Goal: Register for event/course

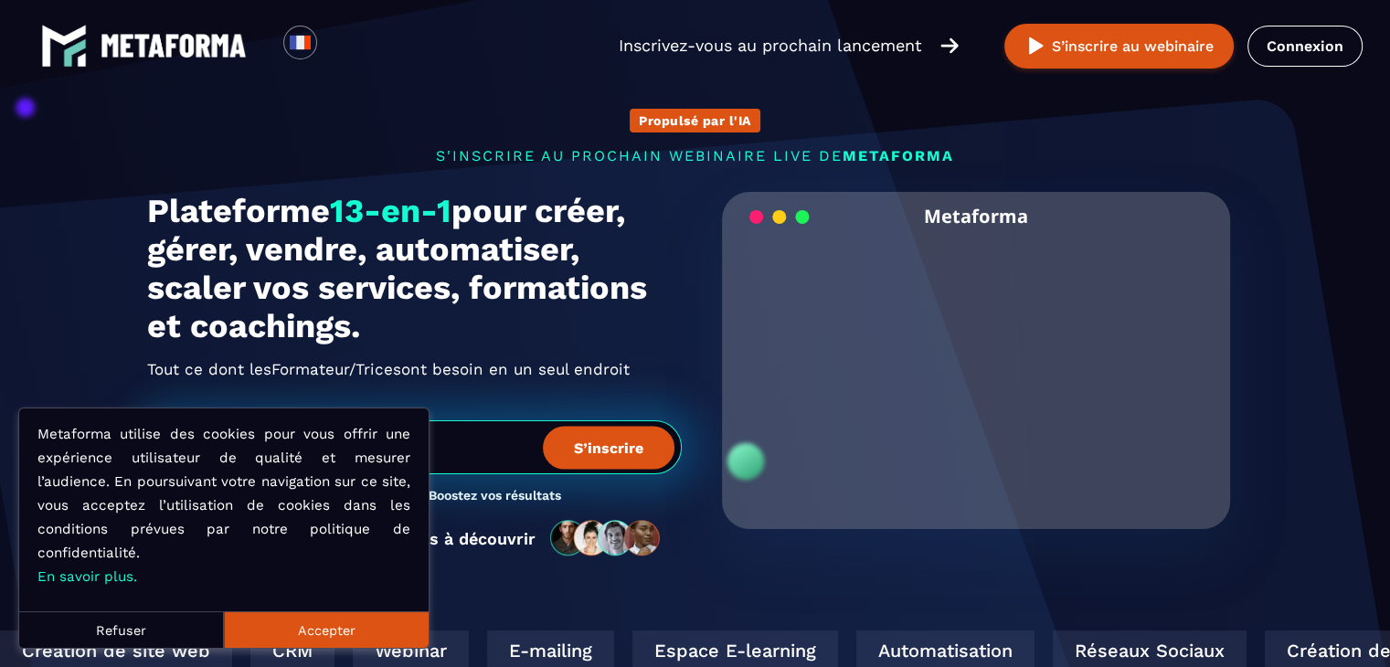
click at [336, 631] on button "Accepter" at bounding box center [326, 629] width 205 height 37
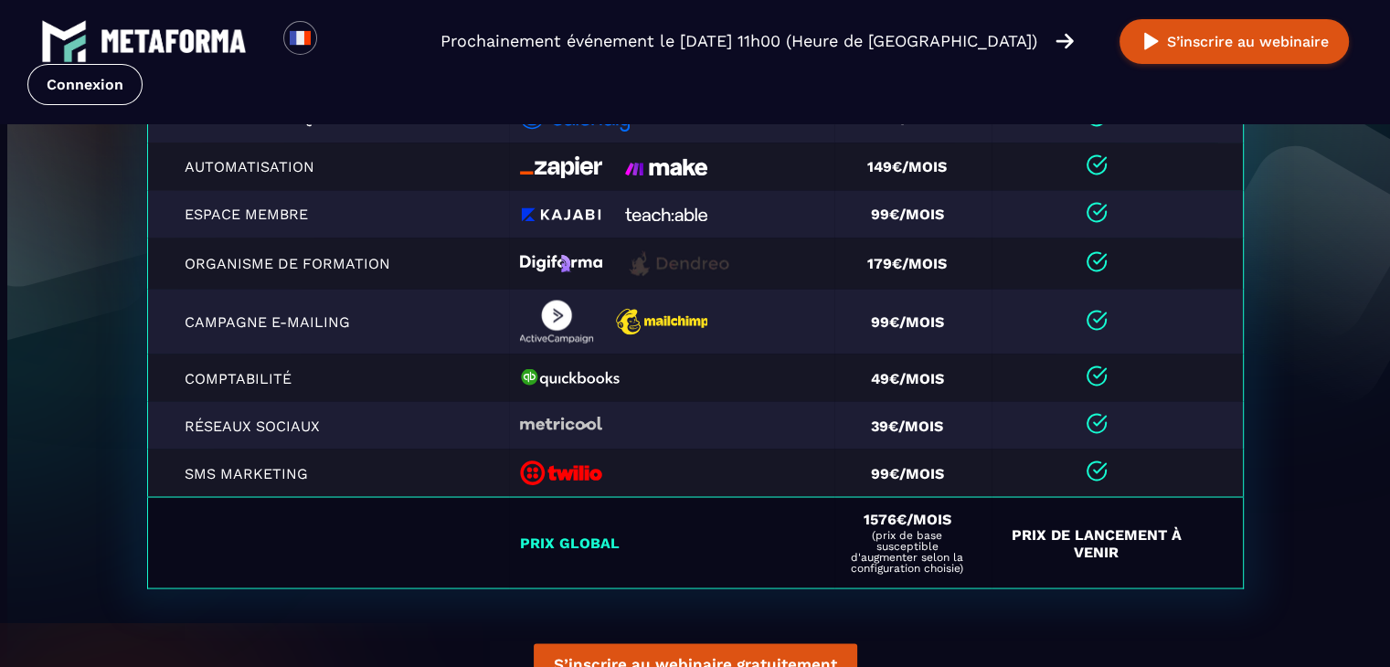
scroll to position [5468, 0]
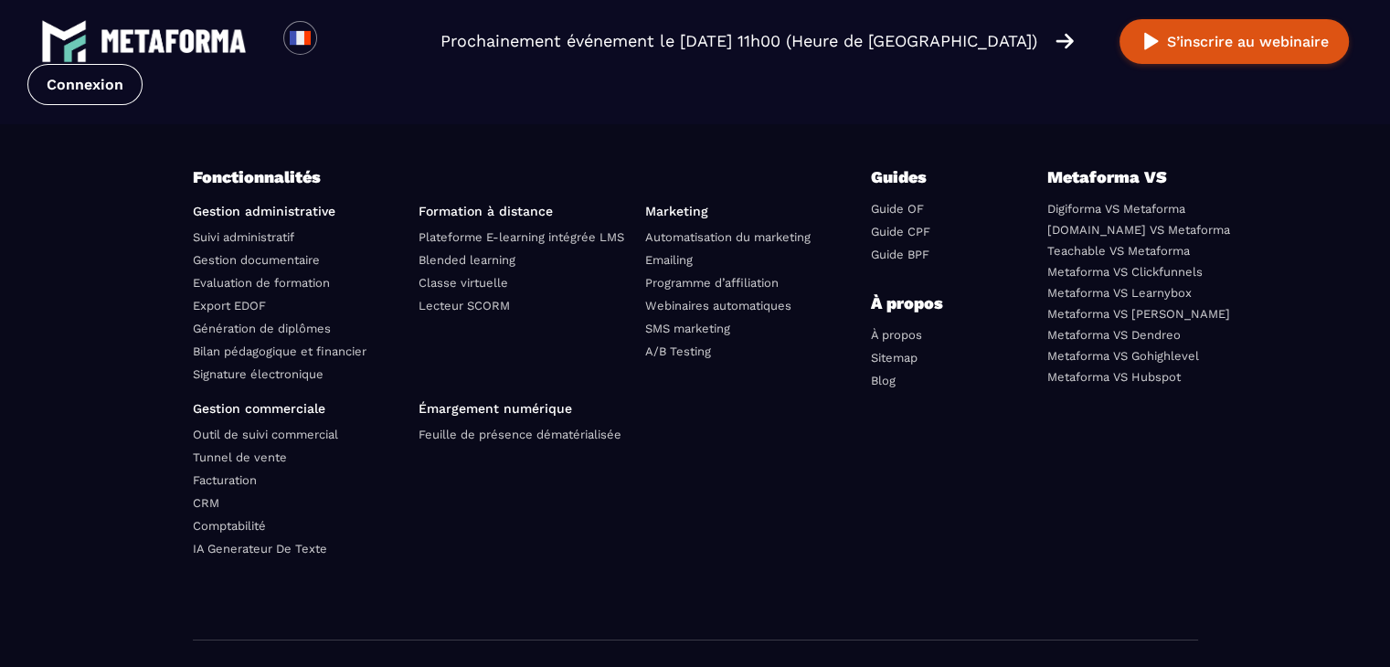
click at [669, 331] on link "SMS marketing" at bounding box center [687, 329] width 85 height 14
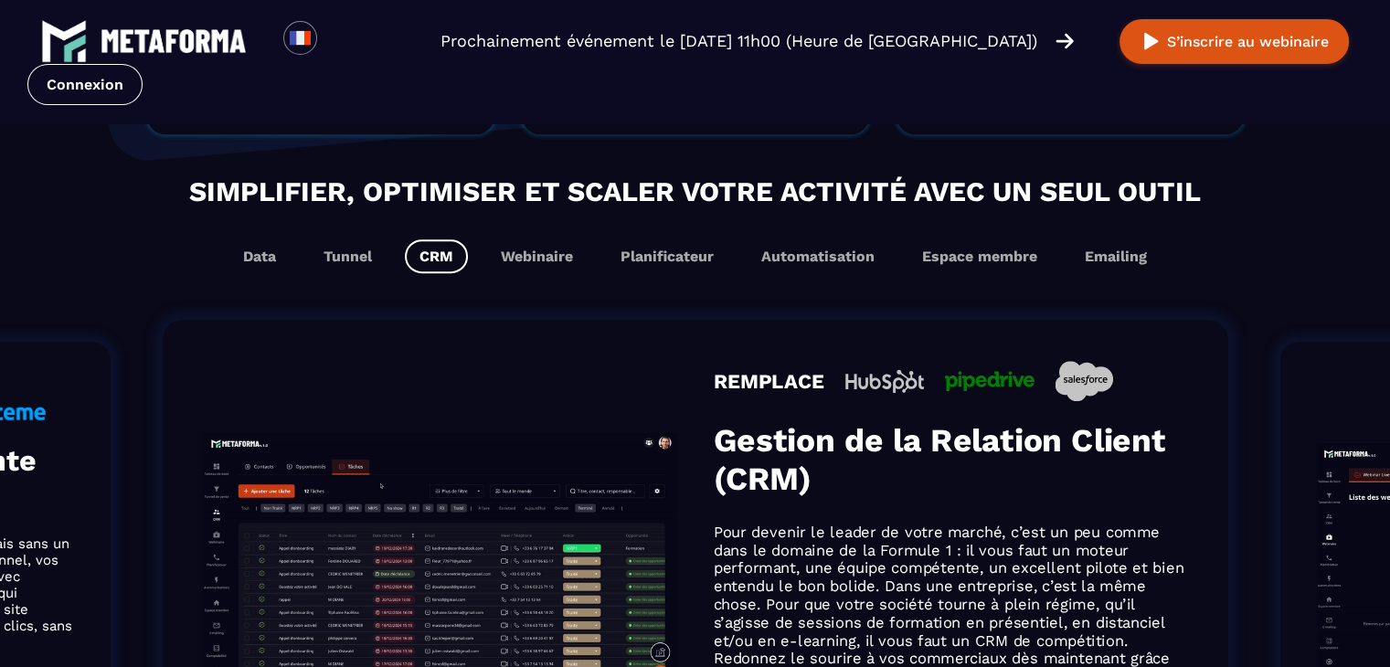
scroll to position [1004, 0]
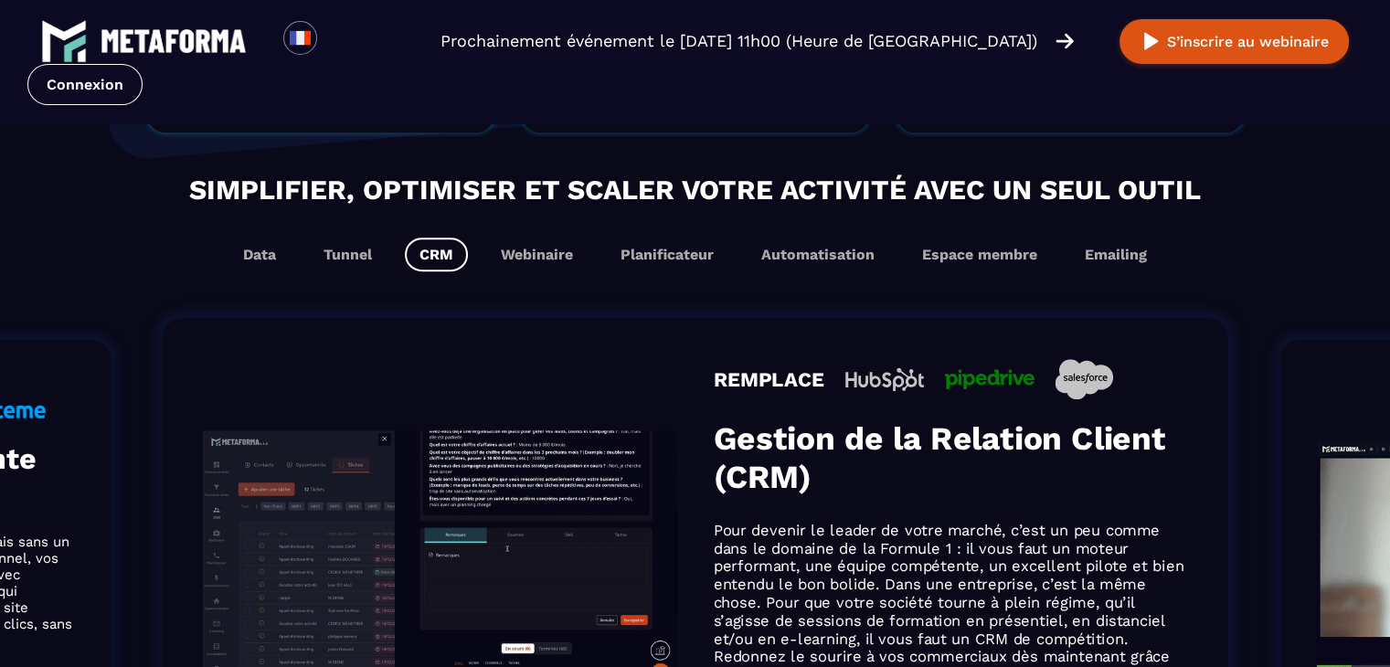
drag, startPoint x: 1239, startPoint y: 52, endPoint x: 1057, endPoint y: 37, distance: 183.4
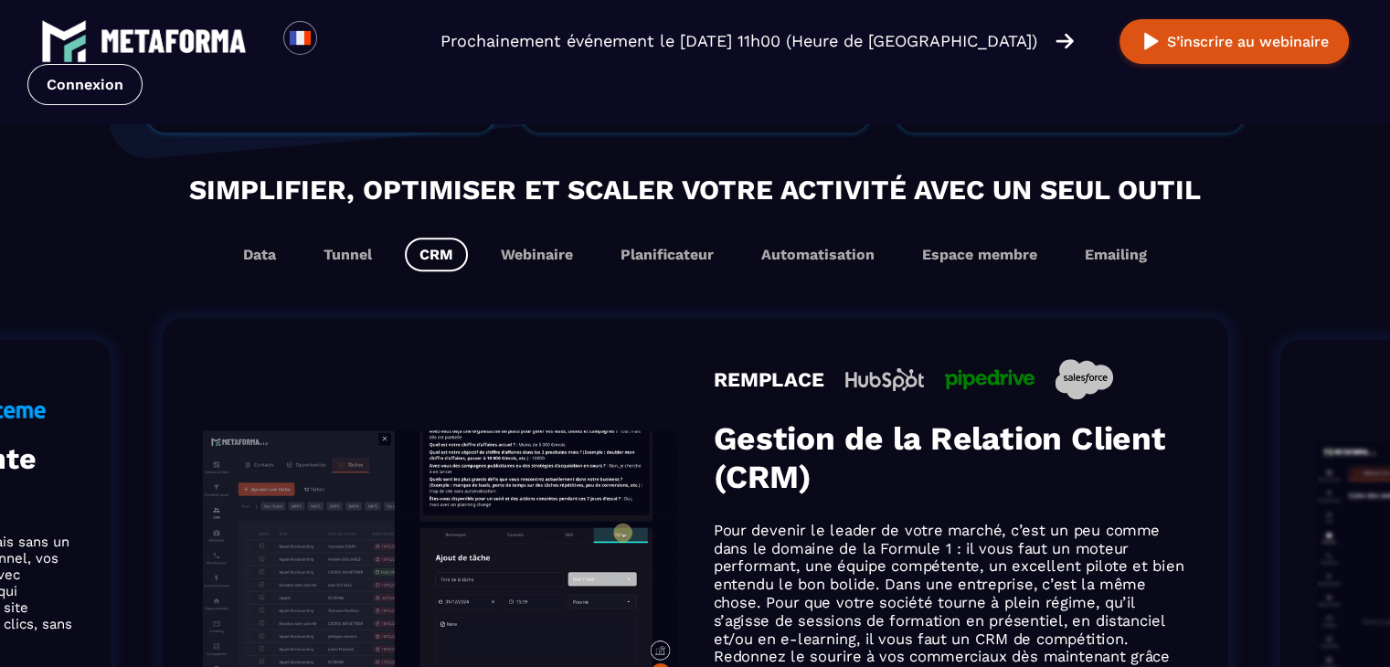
click at [1057, 37] on img at bounding box center [1065, 41] width 18 height 20
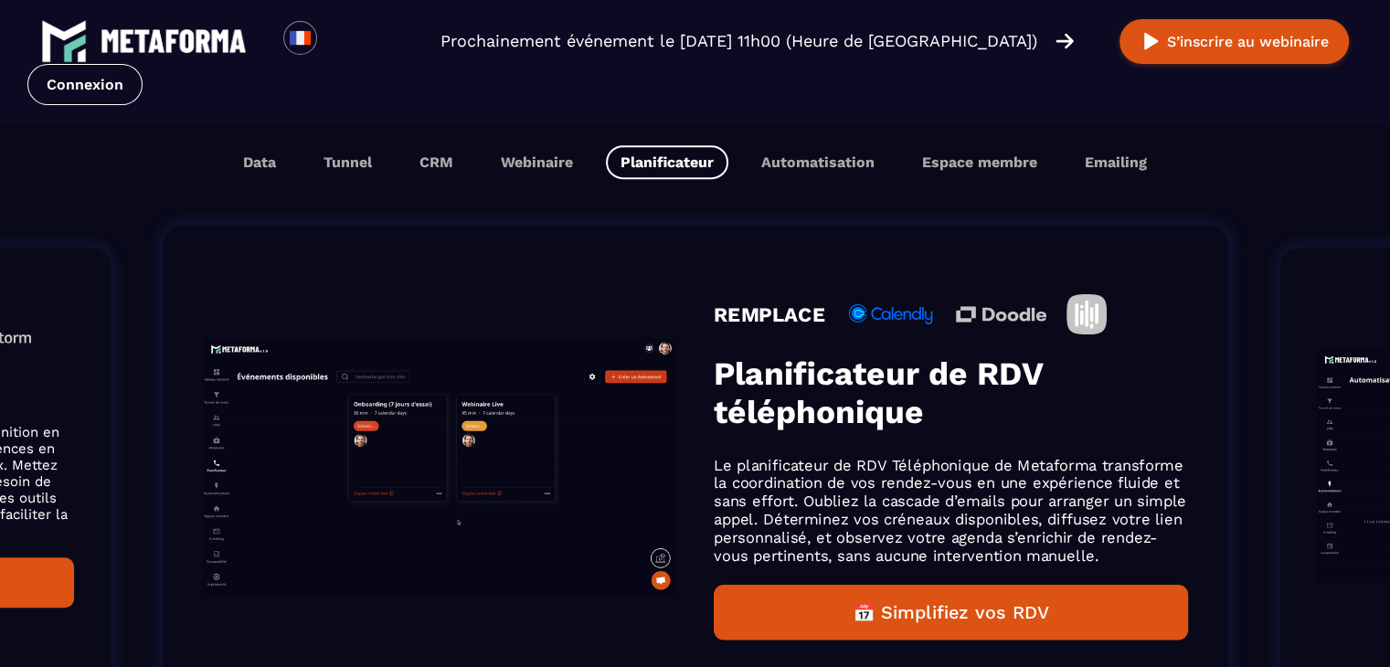
scroll to position [1095, 0]
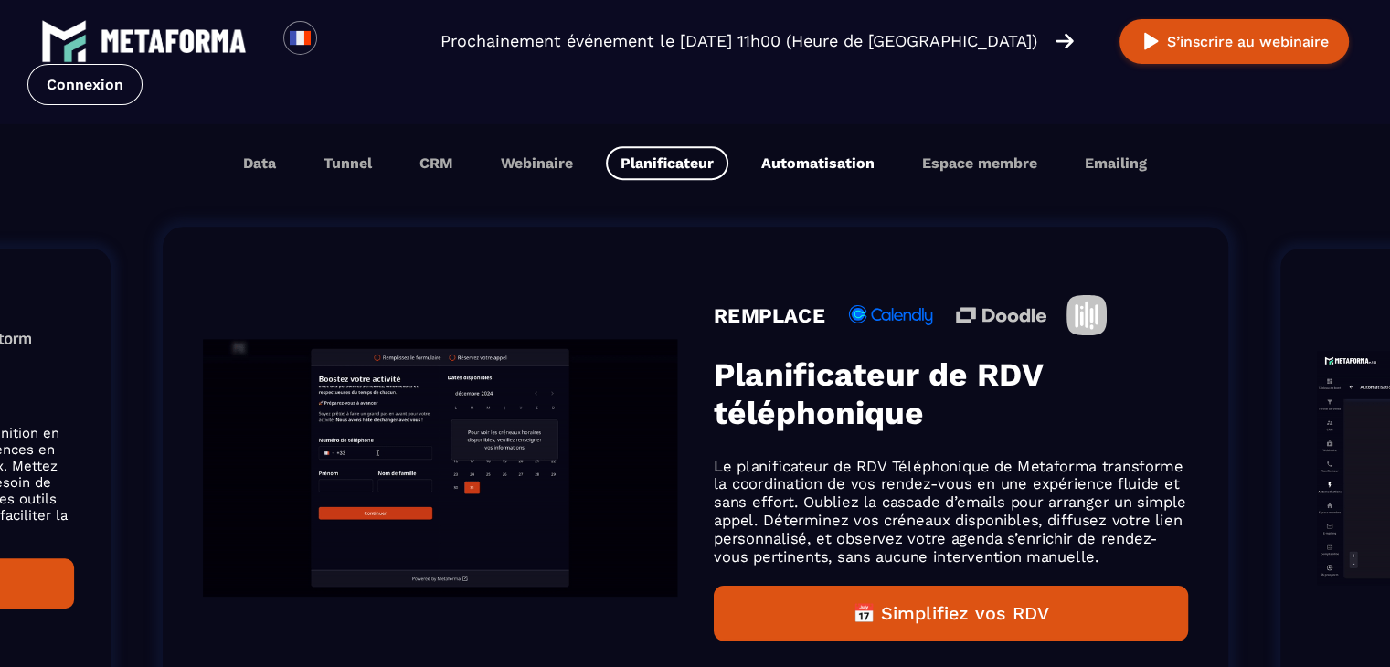
click at [811, 168] on button "Automatisation" at bounding box center [818, 163] width 143 height 34
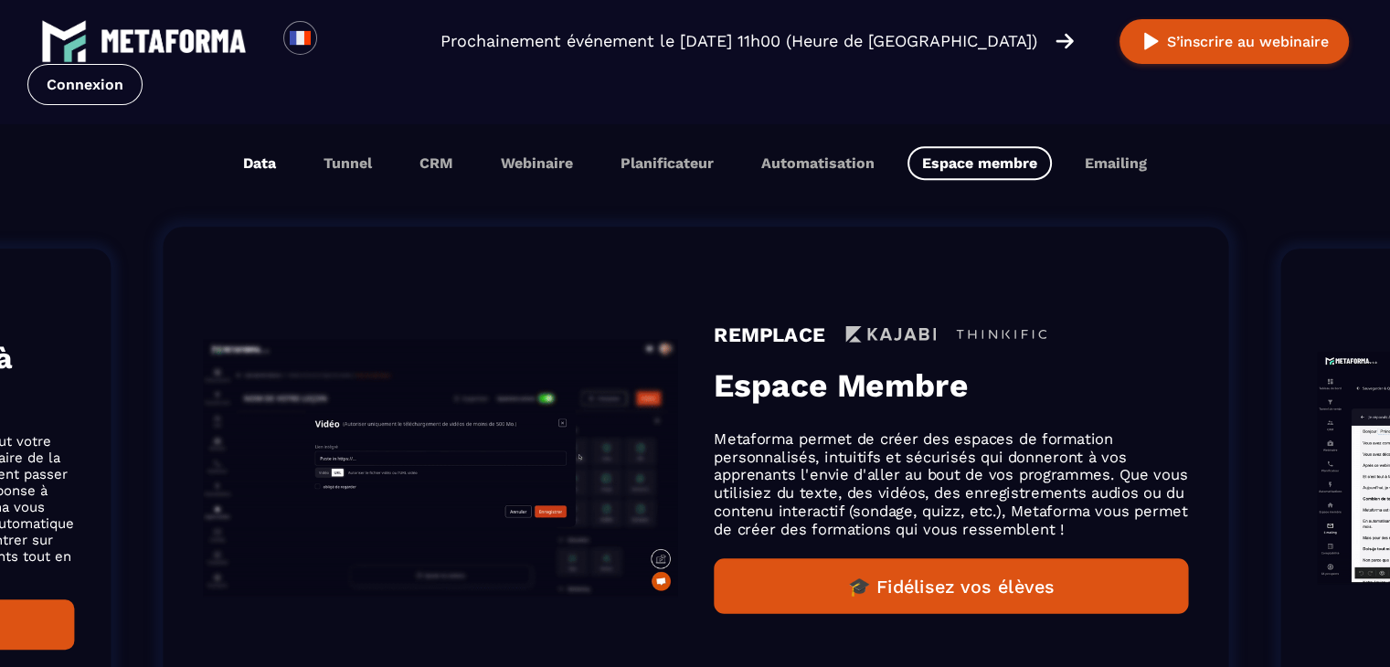
click at [250, 165] on button "Data" at bounding box center [260, 163] width 62 height 34
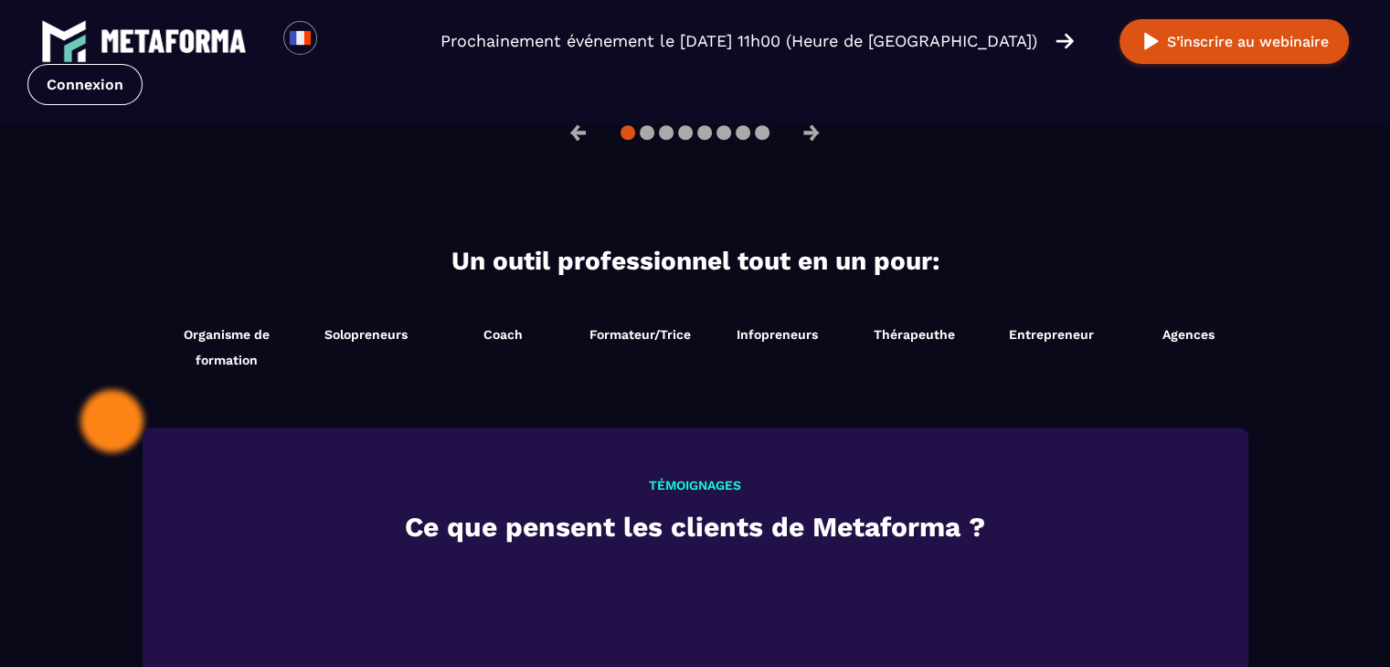
scroll to position [1750, 0]
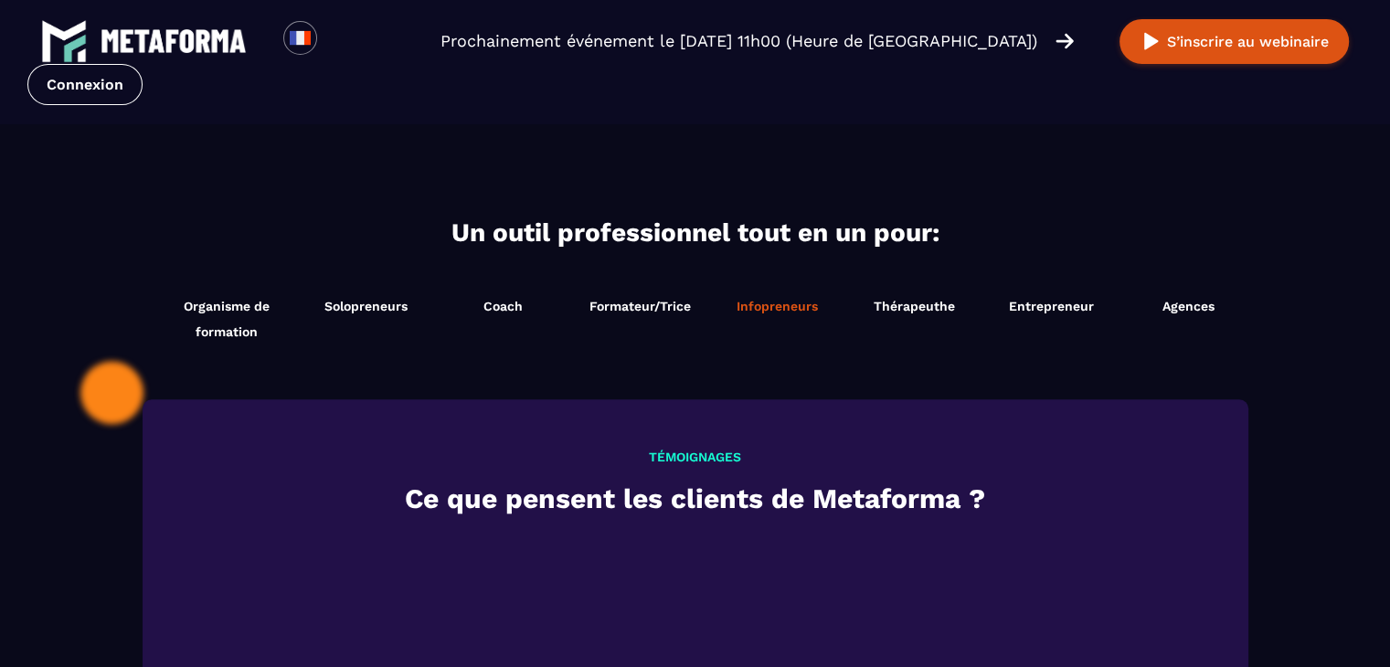
click at [740, 304] on span "Infopreneurs" at bounding box center [777, 306] width 81 height 15
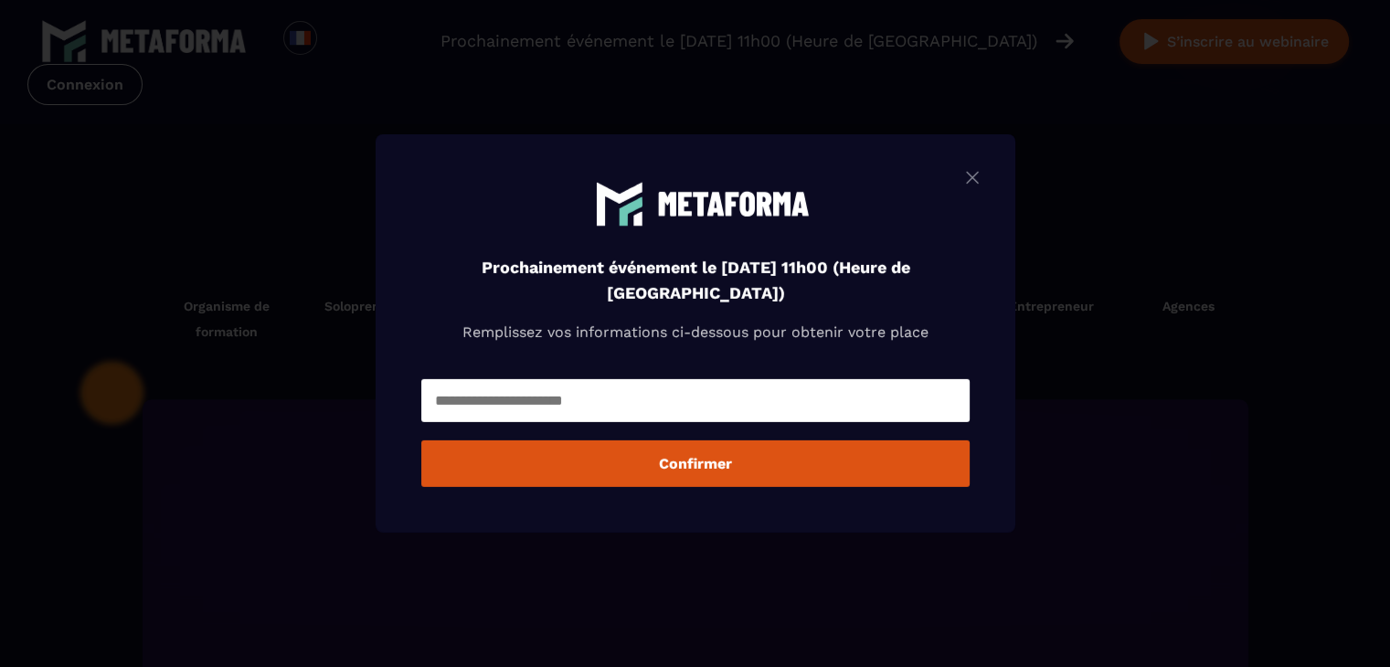
click at [973, 183] on img "Modal window" at bounding box center [973, 177] width 22 height 23
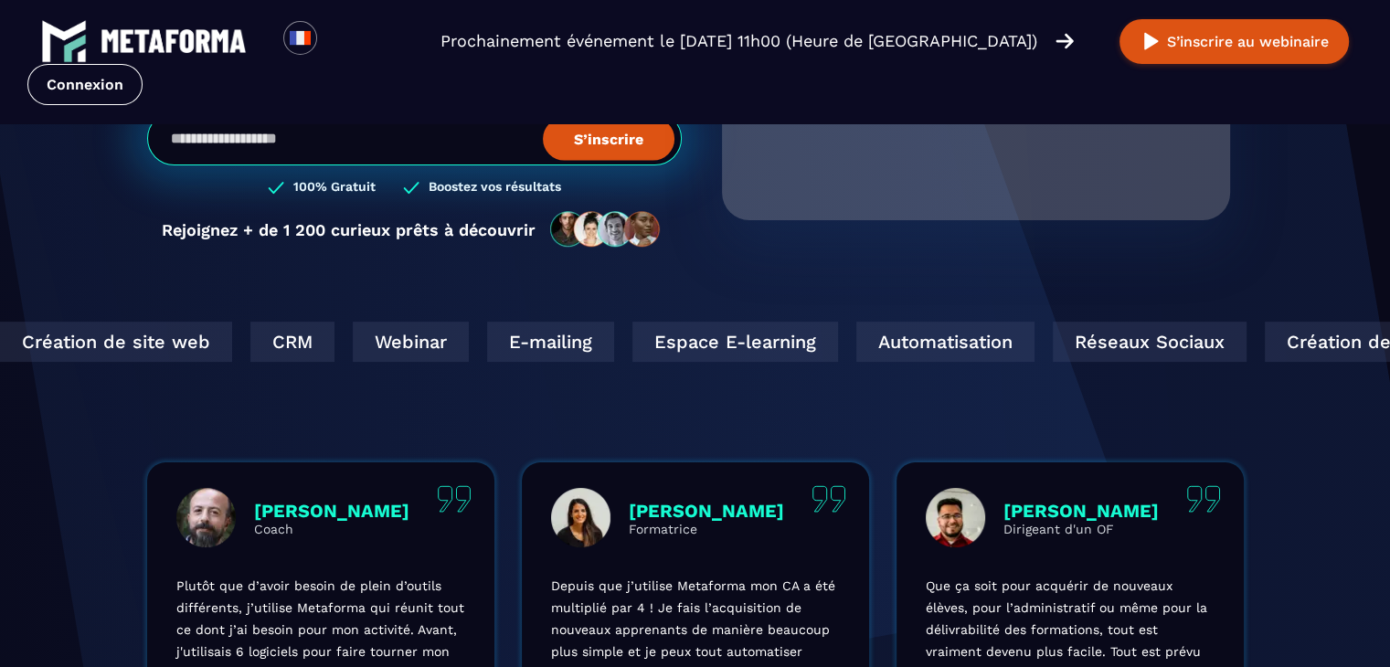
scroll to position [0, 0]
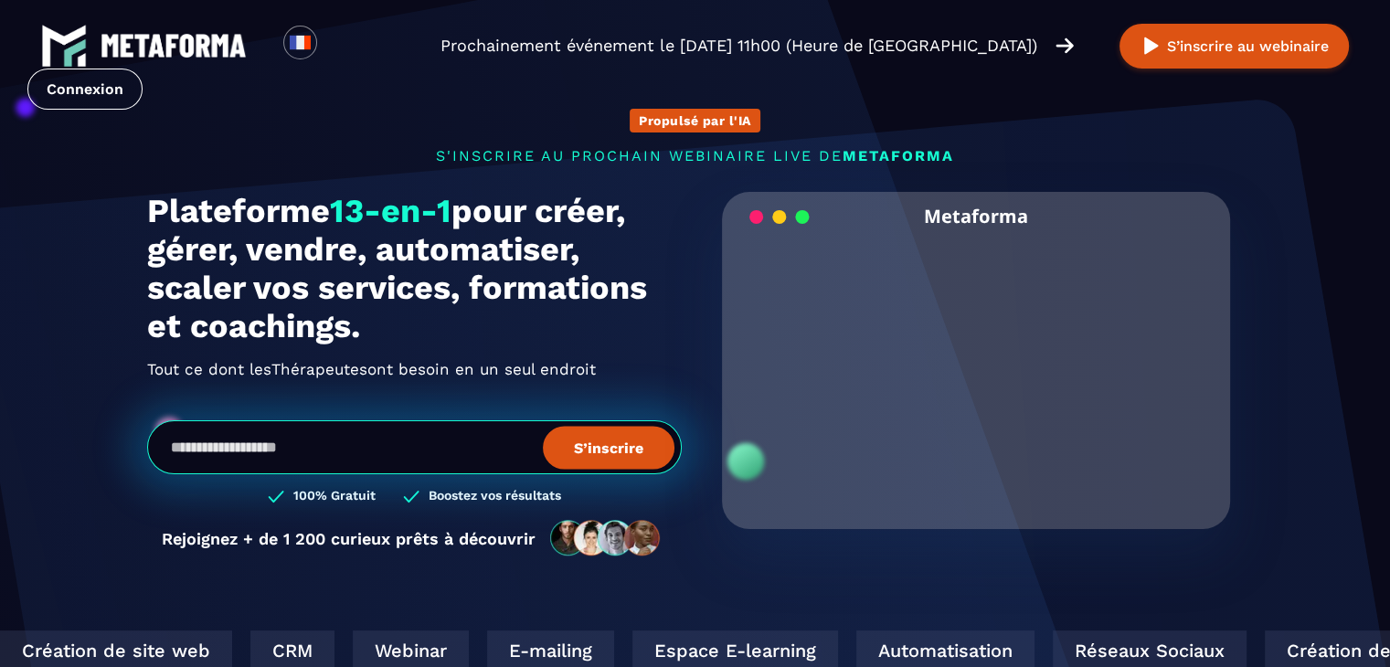
click at [591, 147] on p "s'inscrire au prochain webinaire live de METAFORMA" at bounding box center [695, 155] width 1097 height 17
click at [979, 389] on video "Your browser does not support the video tag." at bounding box center [977, 360] width 482 height 240
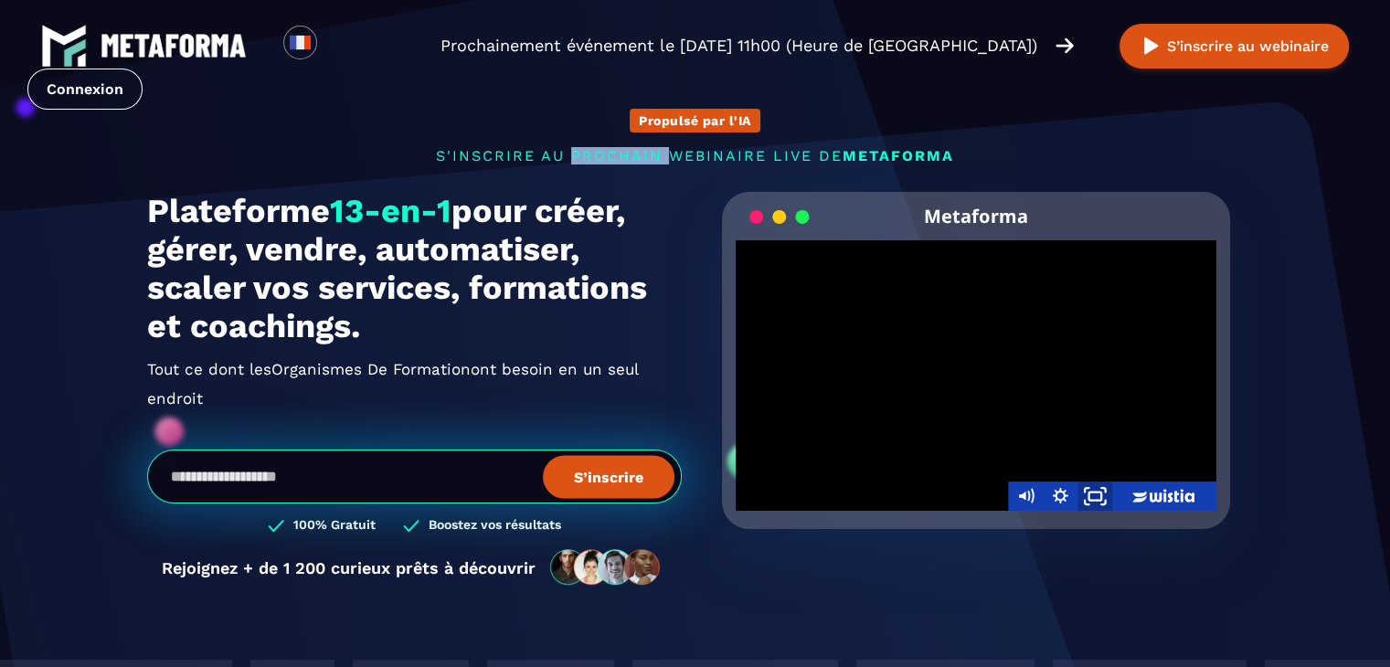
click at [1088, 496] on icon "Fullscreen" at bounding box center [1095, 496] width 42 height 35
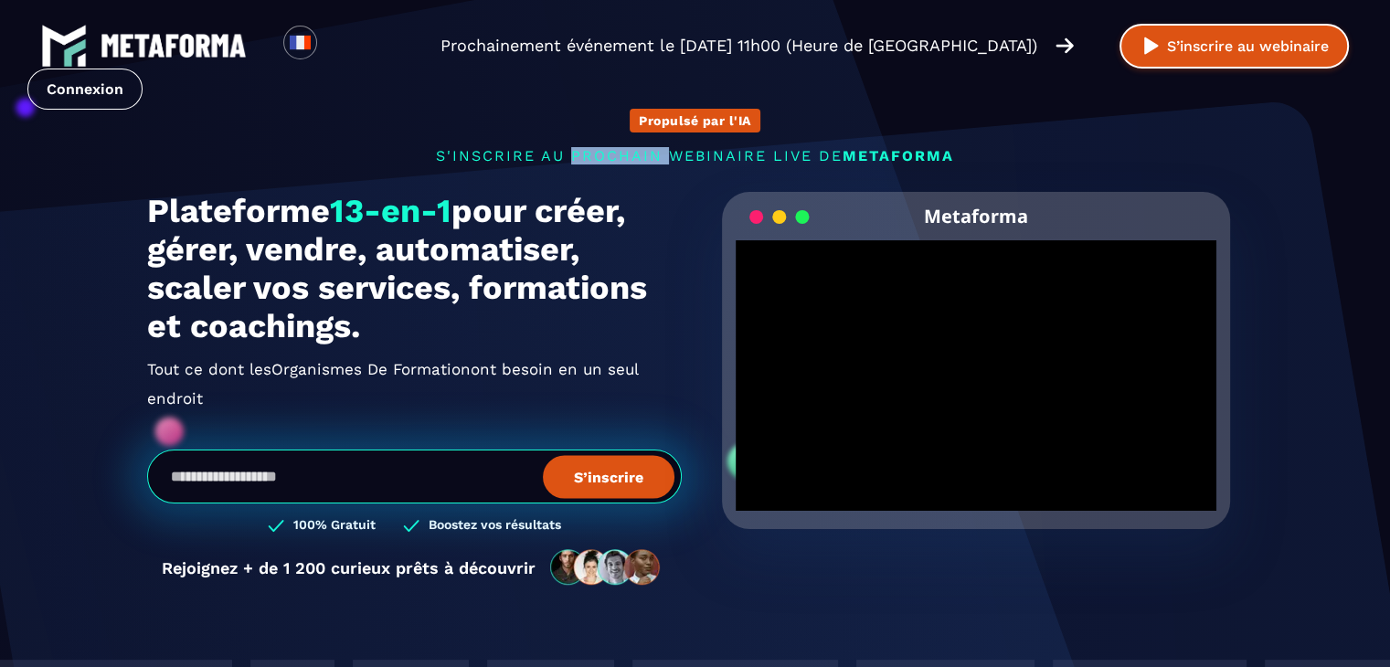
click at [1224, 55] on button "S’inscrire au webinaire" at bounding box center [1234, 46] width 229 height 45
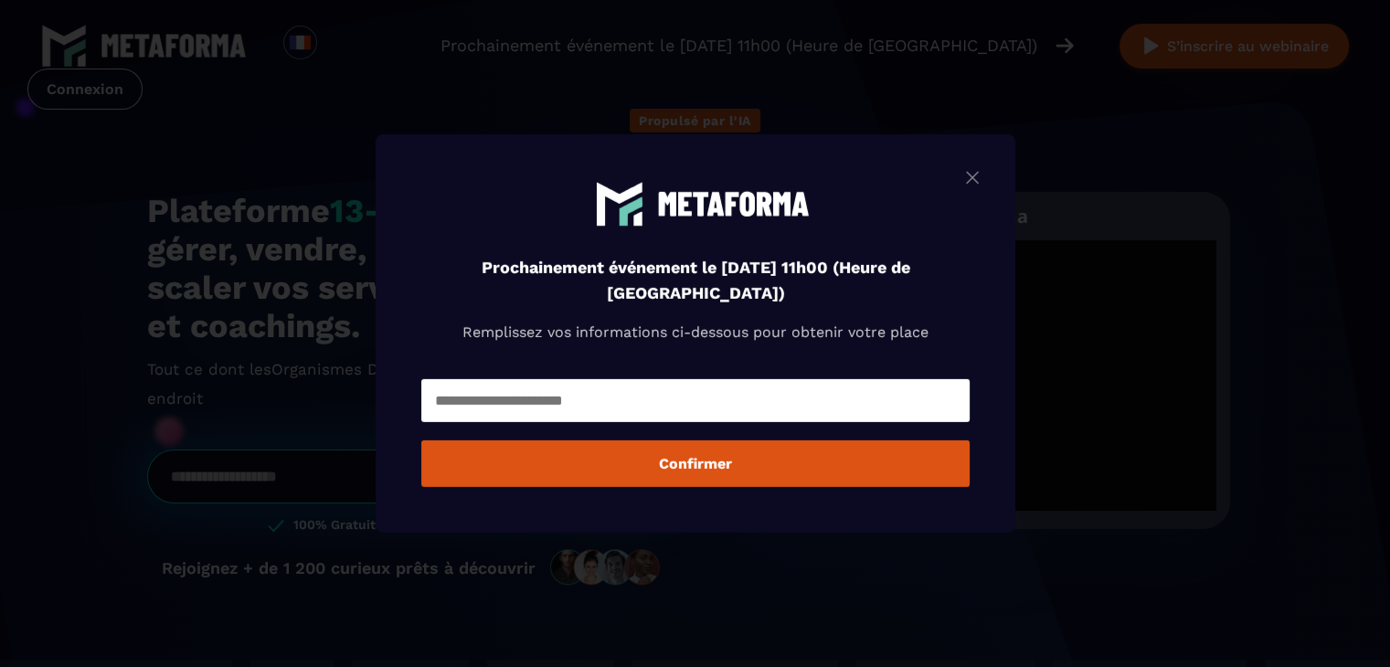
click at [775, 399] on input "Modal window" at bounding box center [695, 400] width 548 height 43
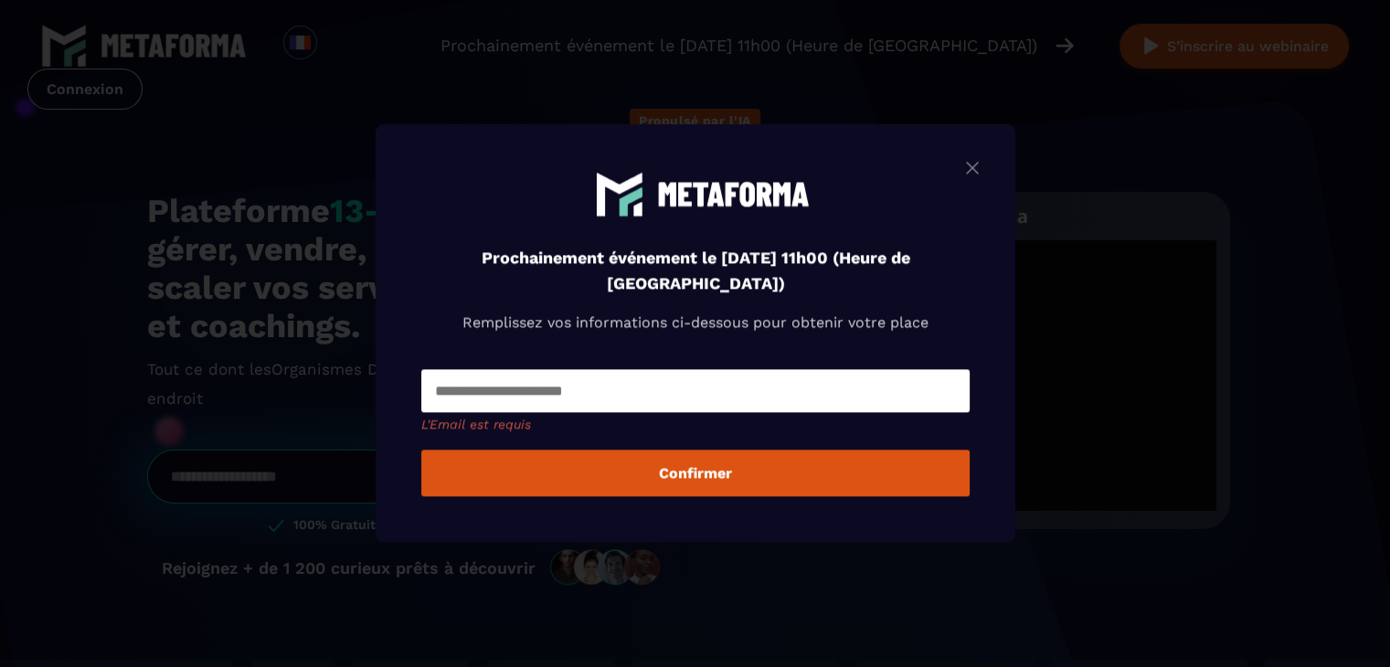
click at [647, 399] on input "Modal window" at bounding box center [695, 391] width 548 height 43
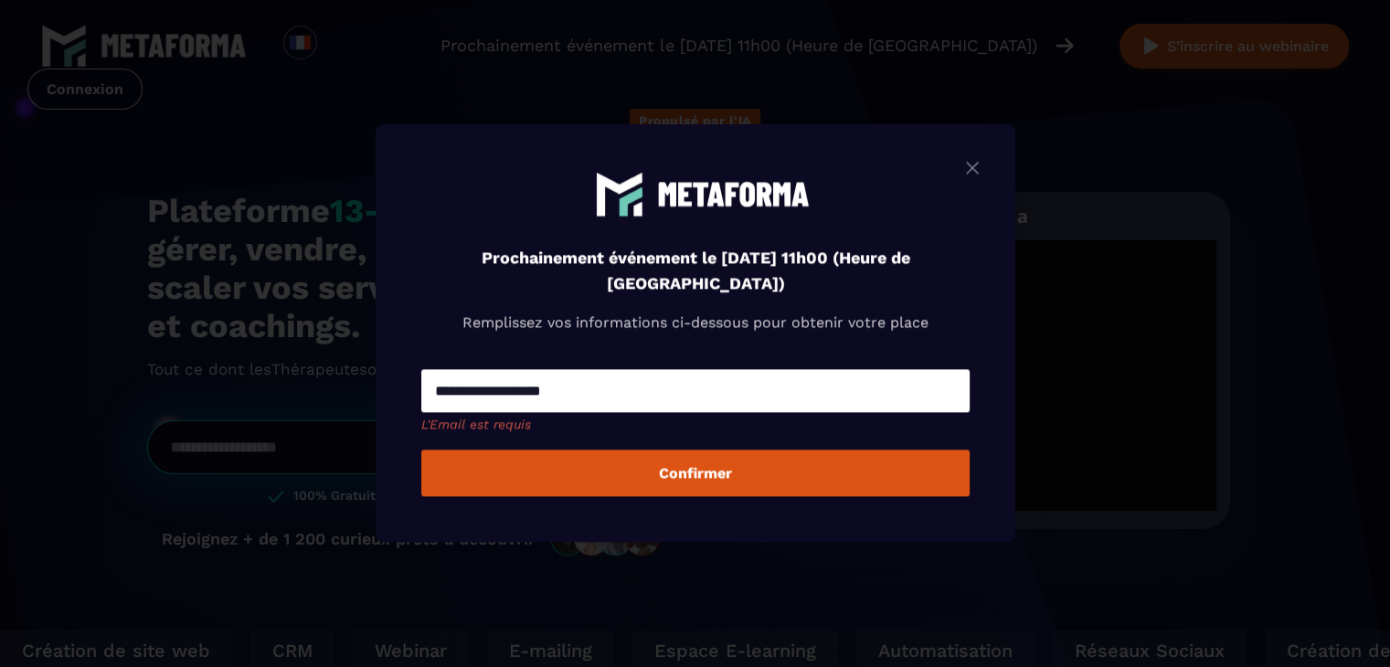
type input "**********"
click at [421, 451] on button "Confirmer" at bounding box center [695, 474] width 548 height 47
click at [981, 169] on img "Modal window" at bounding box center [973, 167] width 22 height 23
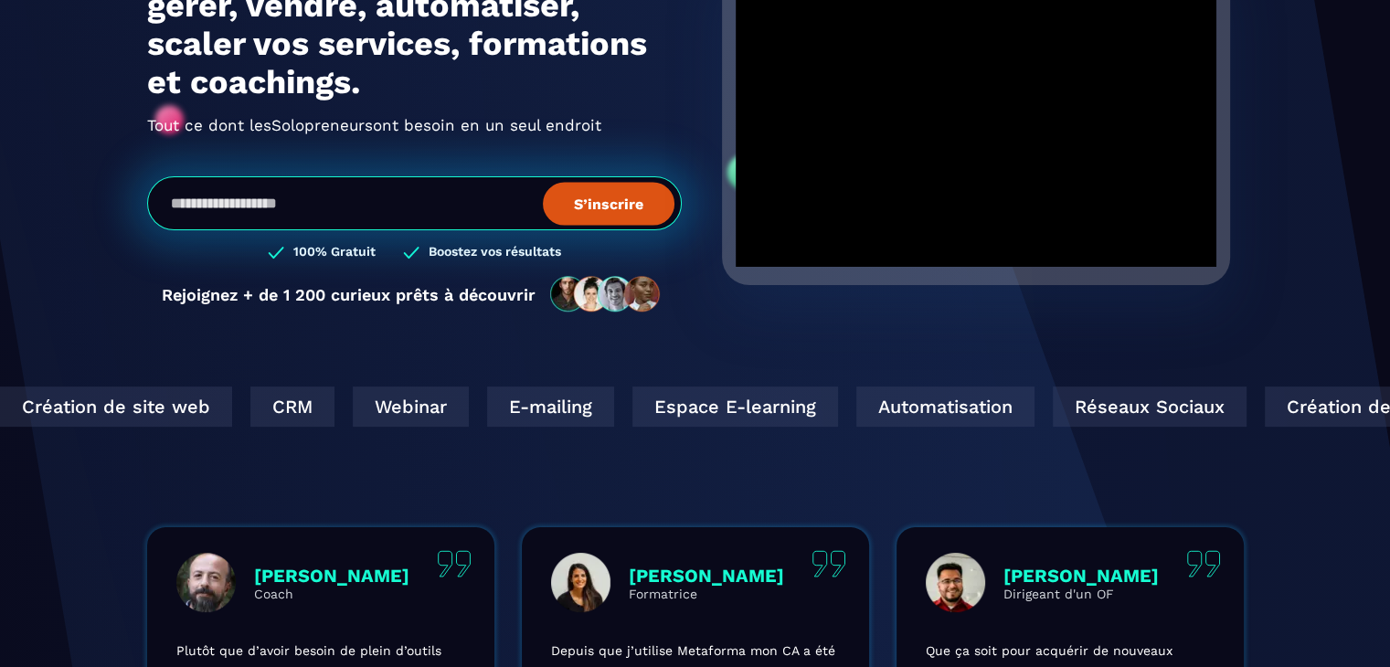
scroll to position [271, 0]
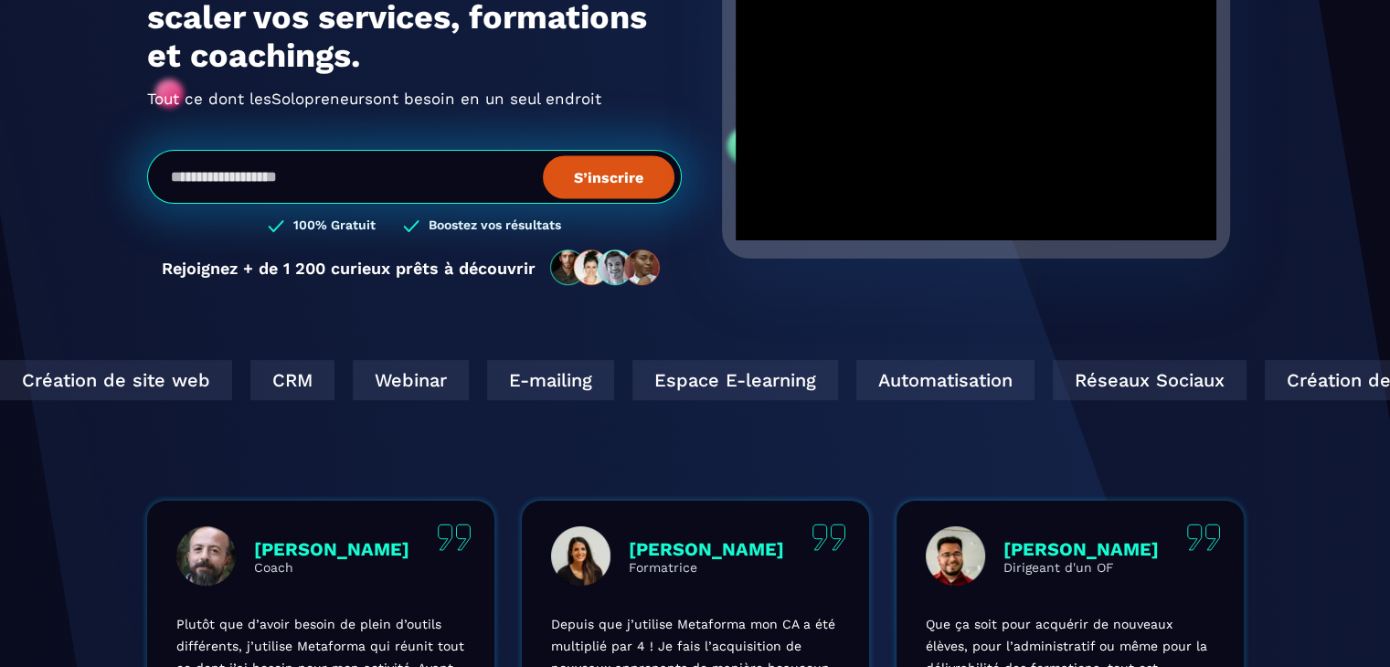
click at [1260, 398] on div "Création de site web" at bounding box center [1376, 380] width 232 height 40
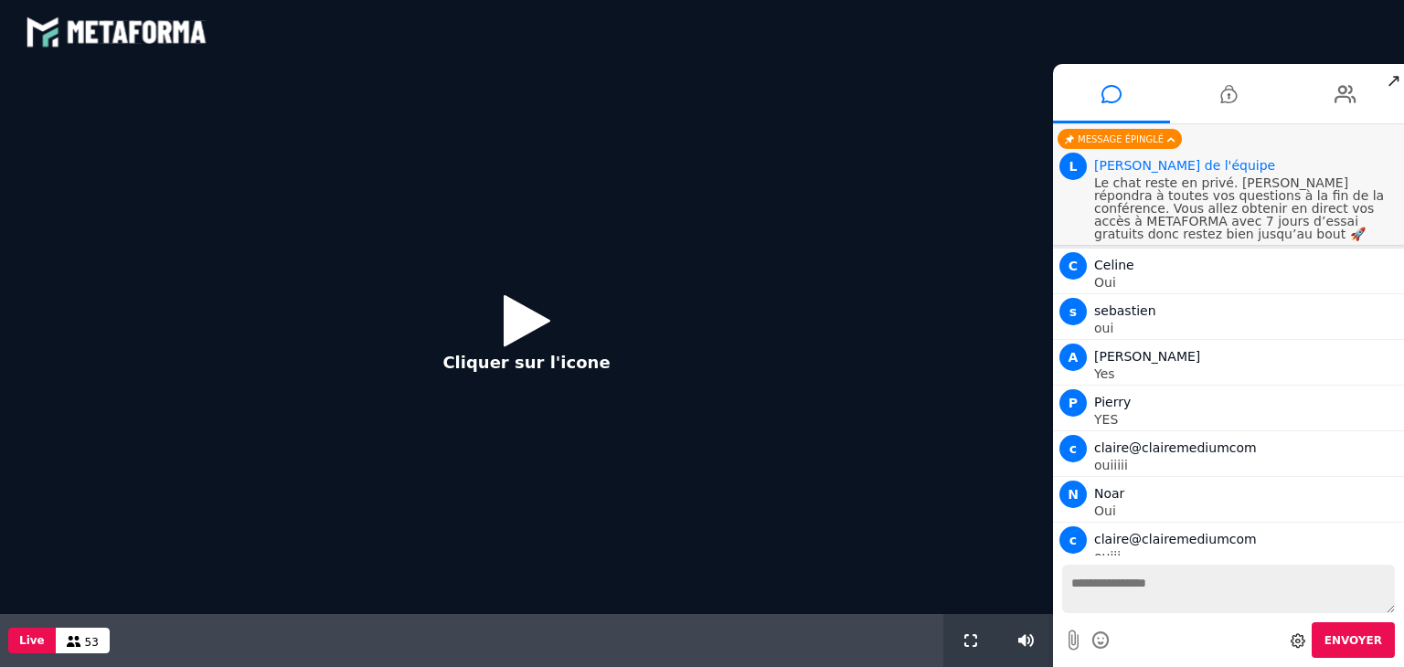
click at [522, 320] on icon at bounding box center [527, 320] width 47 height 59
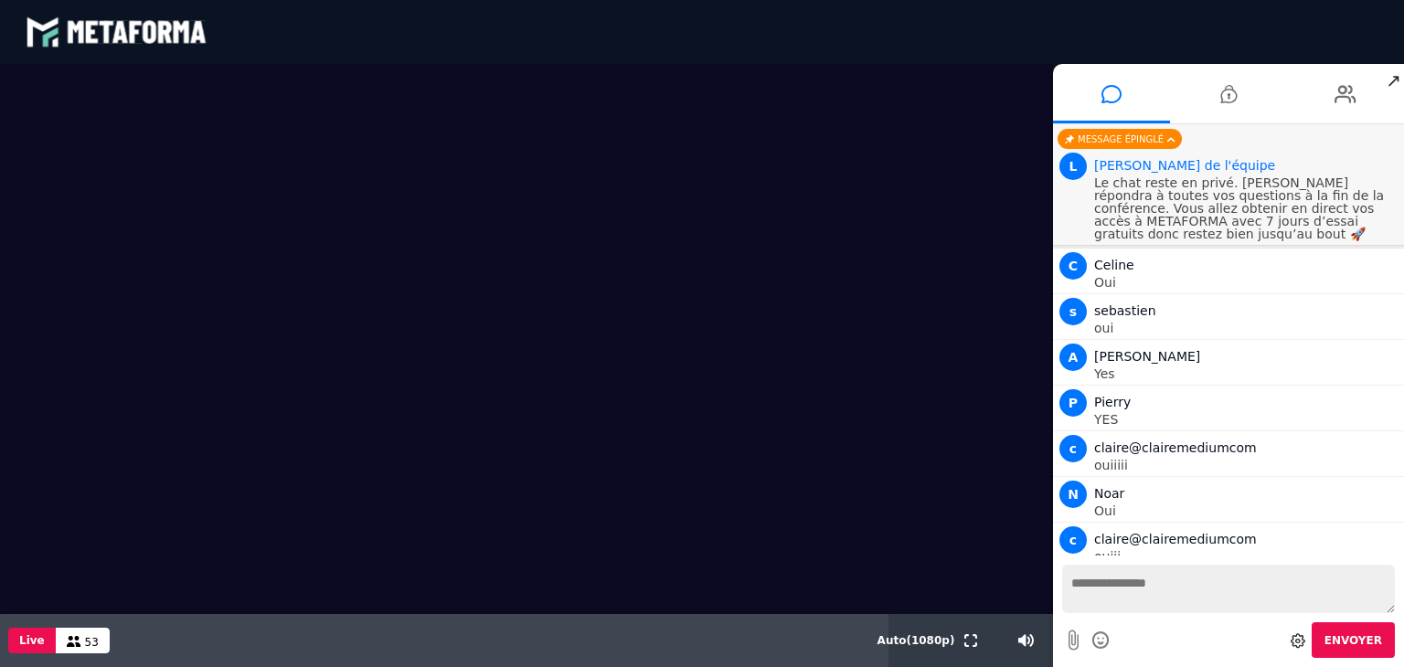
drag, startPoint x: 461, startPoint y: 409, endPoint x: 529, endPoint y: 478, distance: 96.9
click at [529, 478] on video at bounding box center [526, 339] width 1053 height 550
drag, startPoint x: 166, startPoint y: 34, endPoint x: 254, endPoint y: 34, distance: 87.7
click at [254, 34] on div "blastream met_channel-b75402aa3198a961a33137d6ed46a688 fr en fr" at bounding box center [702, 32] width 1353 height 55
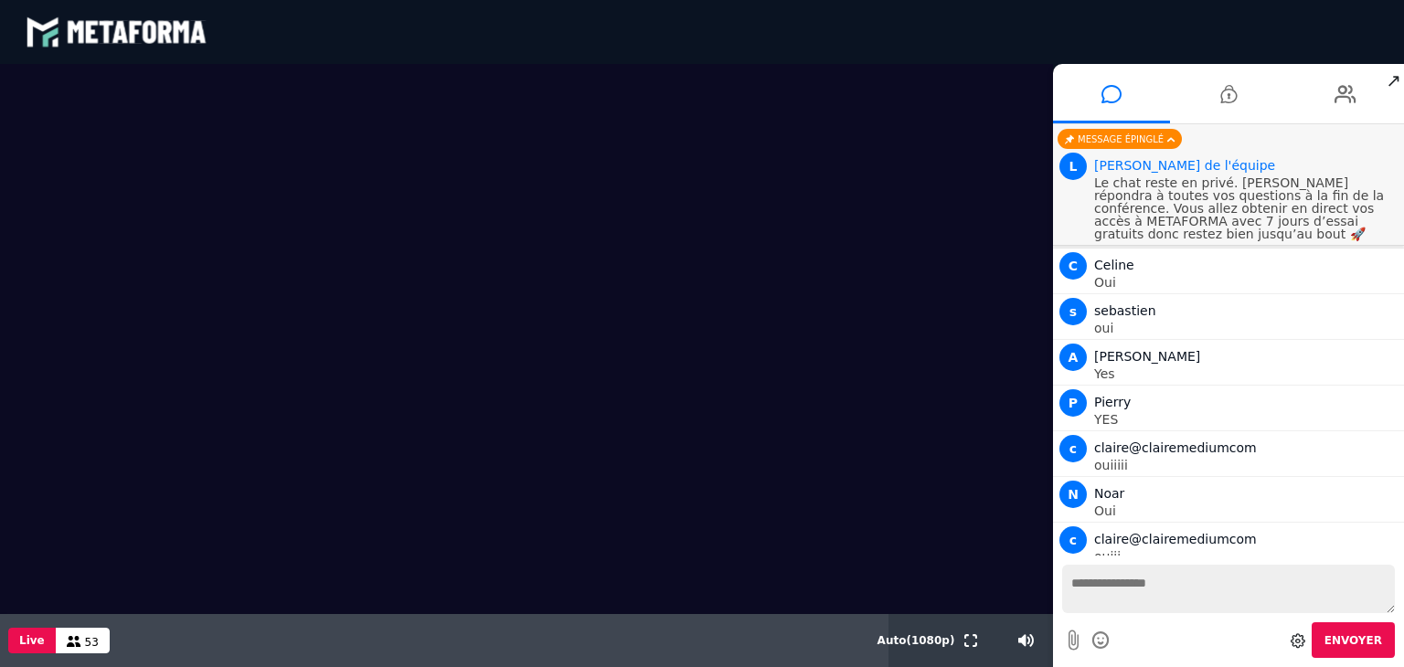
click at [137, 37] on div "blastream met_channel-b75402aa3198a961a33137d6ed46a688" at bounding box center [117, 32] width 183 height 55
